Goal: Check status: Check status

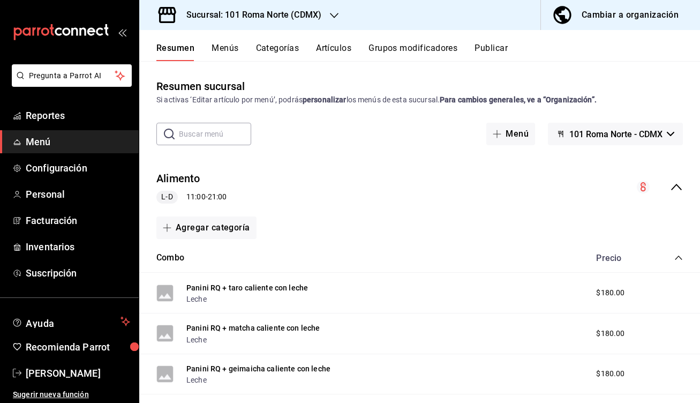
click at [246, 11] on h3 "Sucursal: 101 Roma Norte (CDMX)" at bounding box center [250, 15] width 144 height 13
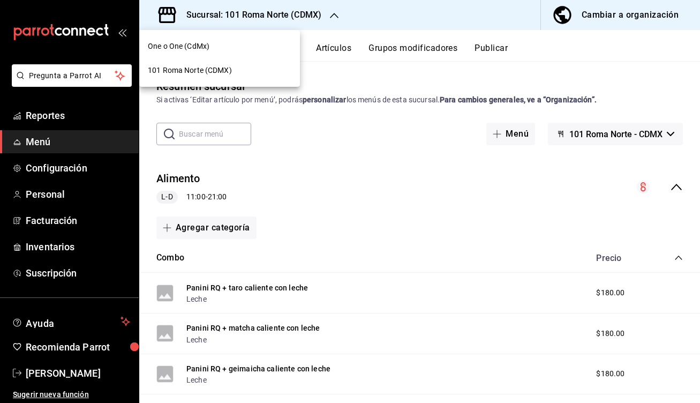
click at [213, 46] on div "One o One (CdMx)" at bounding box center [220, 46] width 144 height 11
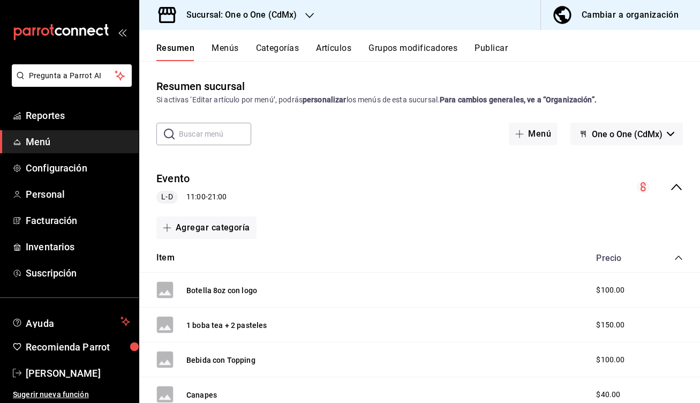
click at [179, 51] on button "Resumen" at bounding box center [175, 52] width 38 height 18
click at [70, 114] on span "Reportes" at bounding box center [78, 115] width 104 height 14
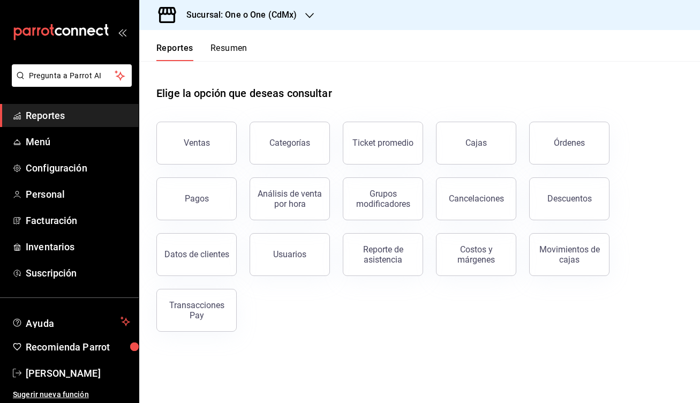
click at [228, 51] on button "Resumen" at bounding box center [229, 52] width 37 height 18
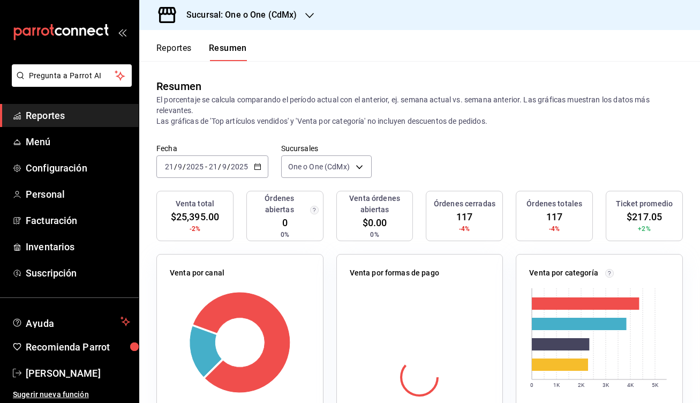
click at [184, 54] on button "Reportes" at bounding box center [173, 52] width 35 height 18
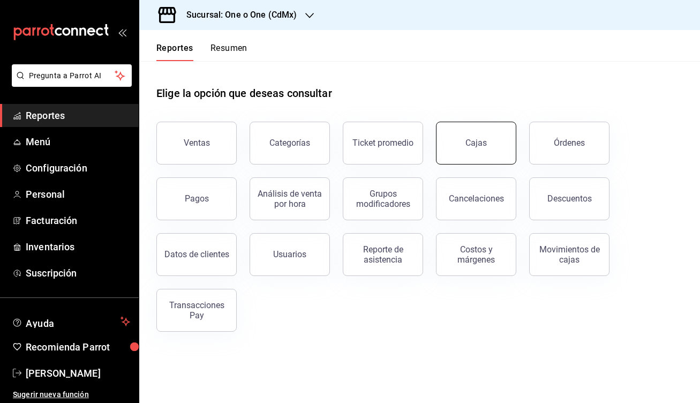
click at [490, 133] on link "Cajas" at bounding box center [476, 143] width 80 height 43
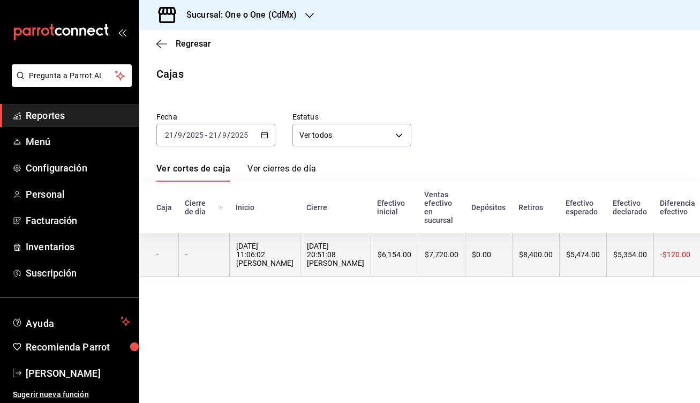
click at [443, 255] on div "$7,720.00" at bounding box center [442, 254] width 34 height 9
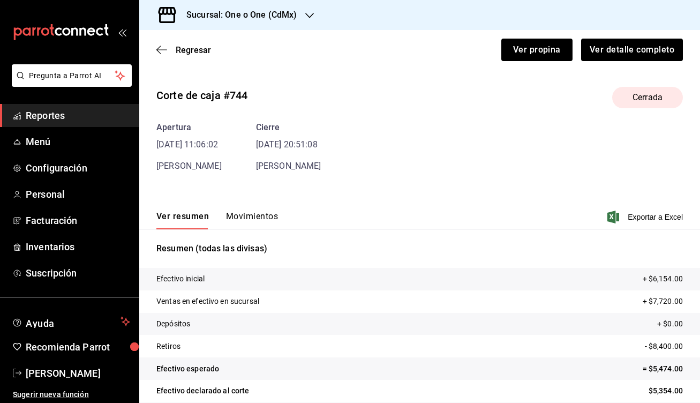
scroll to position [34, 0]
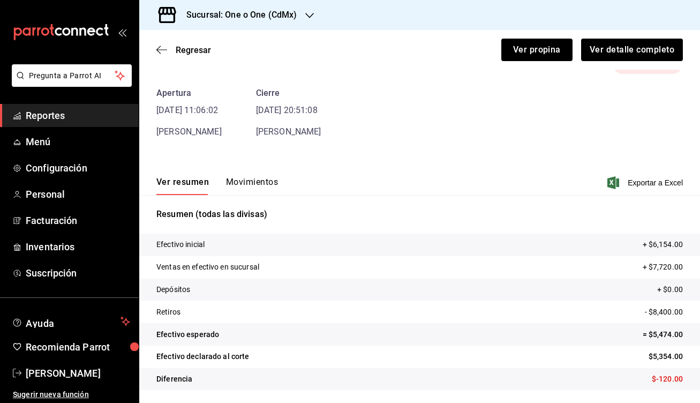
click at [251, 183] on button "Movimientos" at bounding box center [252, 186] width 52 height 18
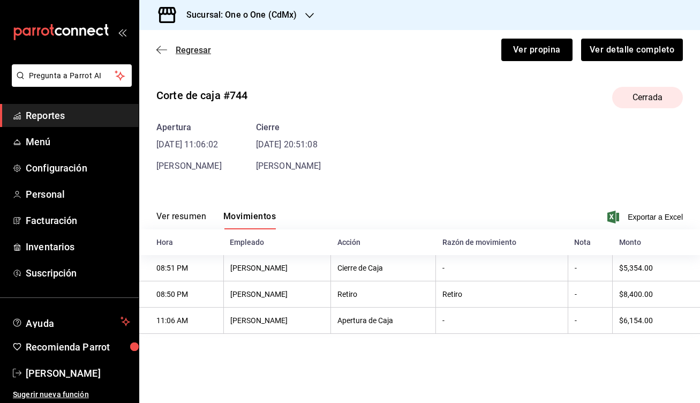
click at [160, 46] on icon "button" at bounding box center [161, 50] width 11 height 10
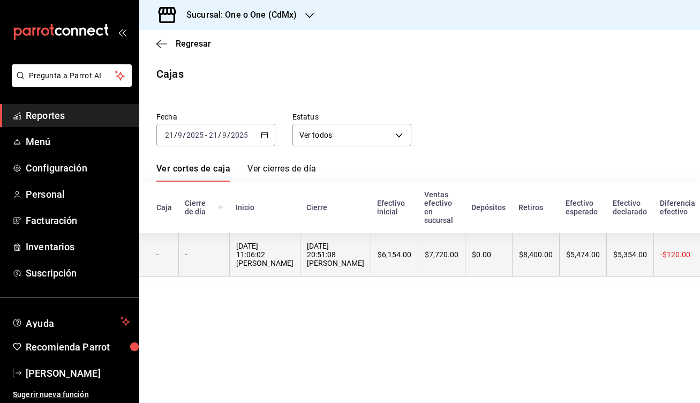
click at [371, 256] on th "$6,154.00" at bounding box center [394, 254] width 47 height 43
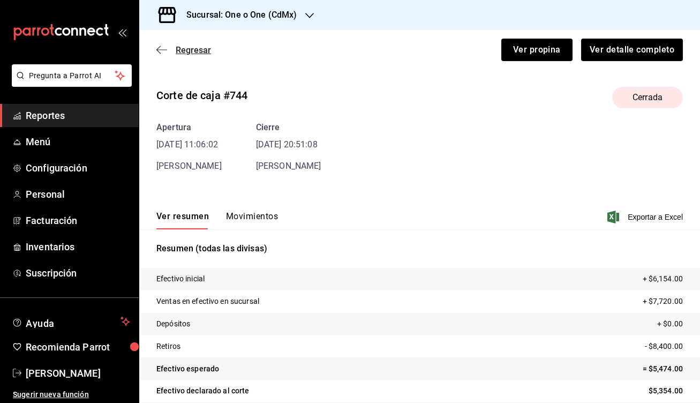
click at [158, 49] on icon "button" at bounding box center [161, 49] width 11 height 1
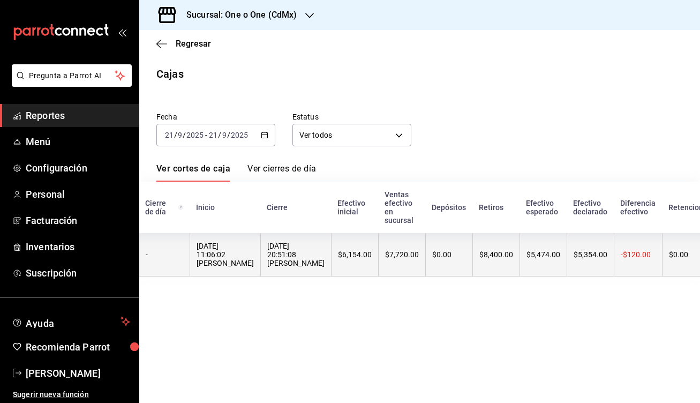
scroll to position [0, 42]
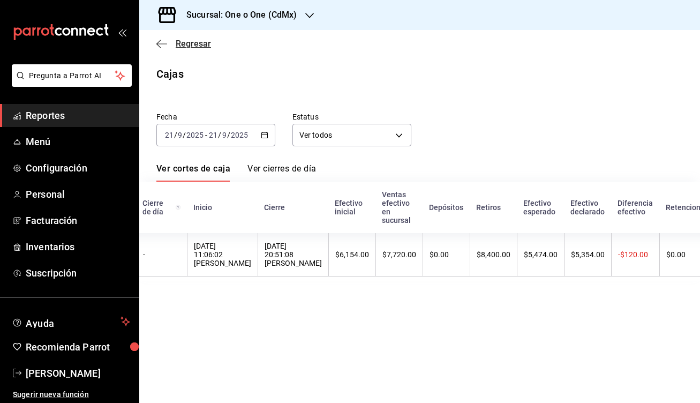
click at [164, 47] on icon "button" at bounding box center [161, 44] width 11 height 10
